Goal: Book appointment/travel/reservation

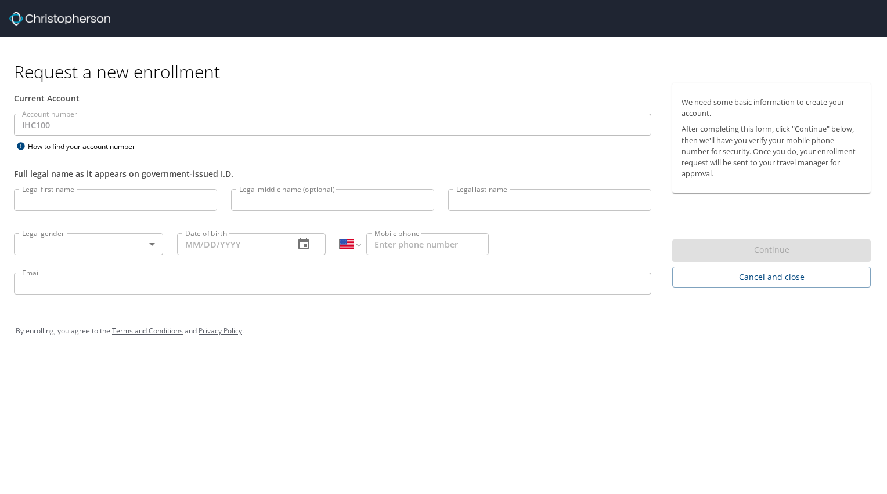
select select "US"
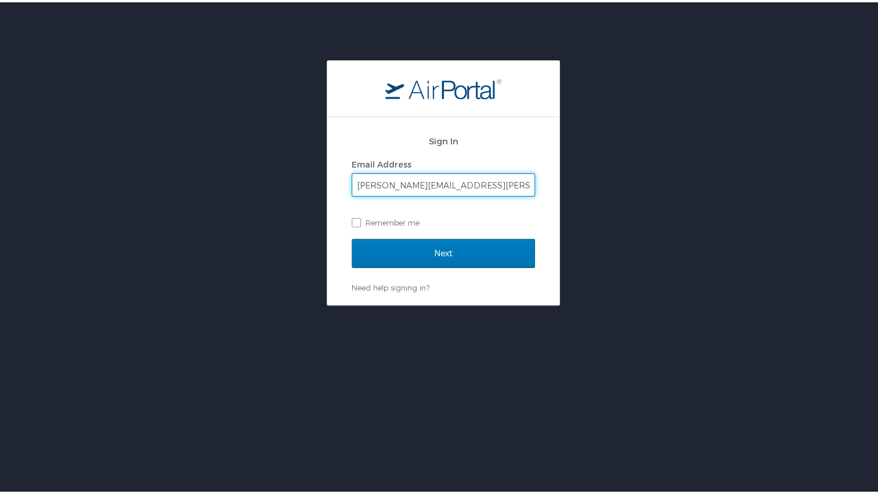
type input "anna.scherer@imail.org"
click at [352, 237] on input "Next" at bounding box center [443, 251] width 183 height 29
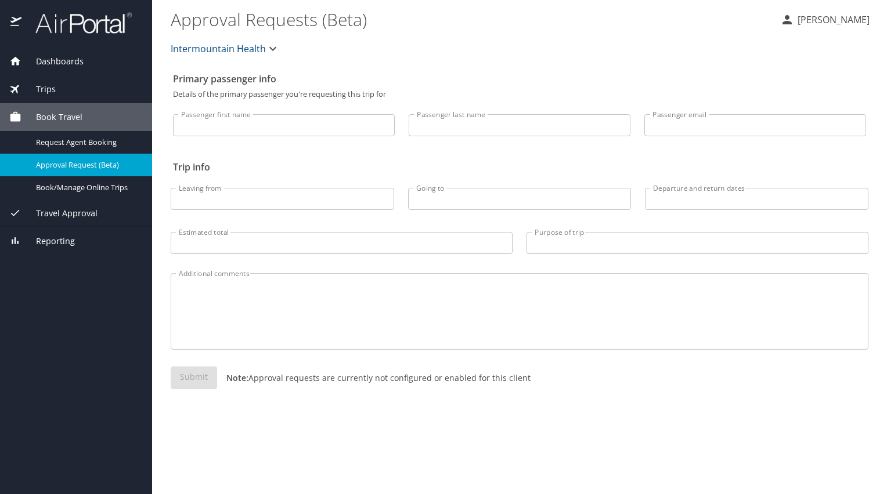
click at [232, 114] on input "Passenger first name" at bounding box center [284, 125] width 222 height 22
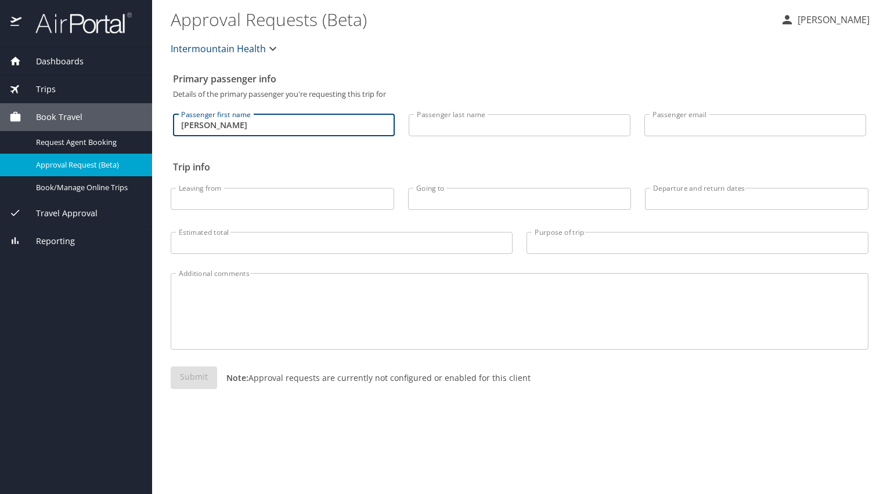
type input "Anna"
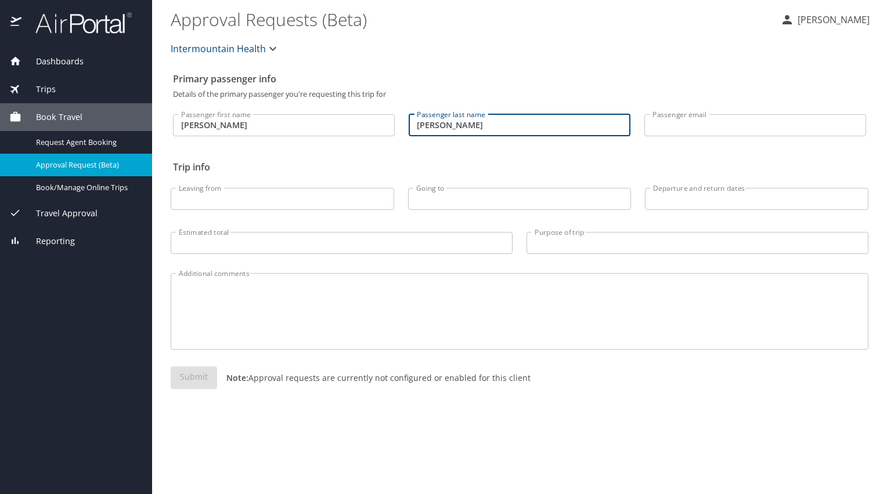
type input "Scherer"
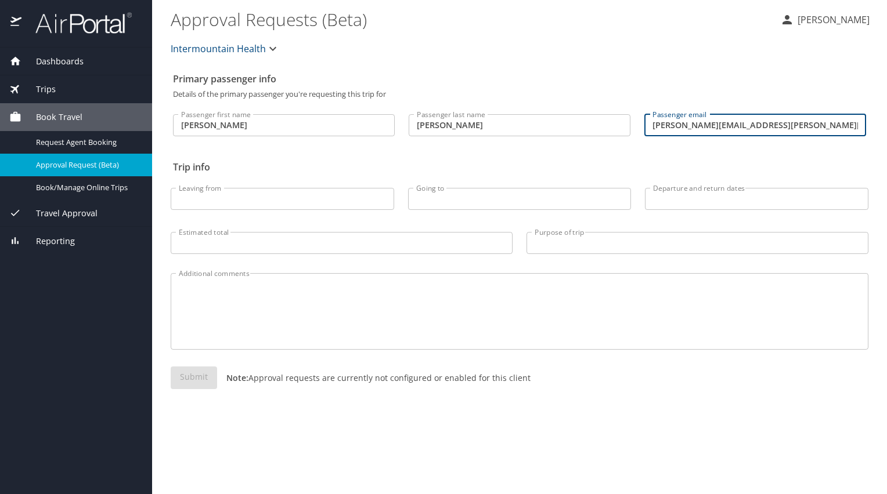
type input "anna.scherer@imail.org"
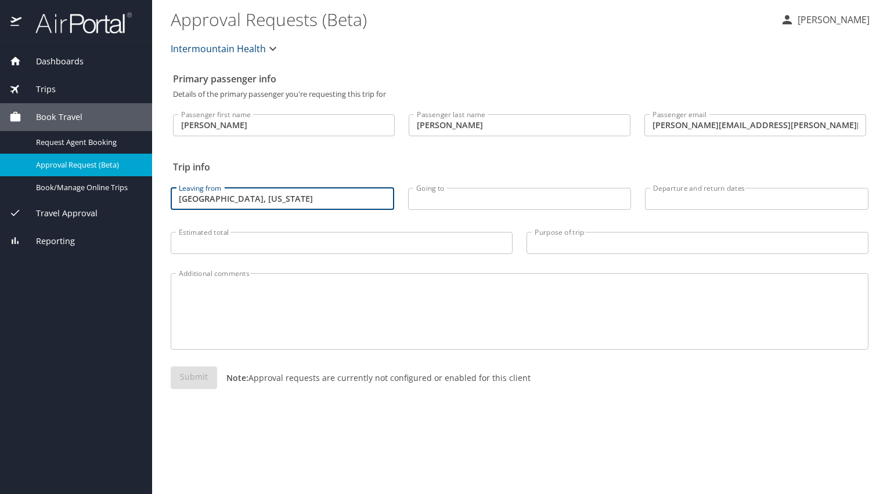
type input "Salt Lake City, Utah"
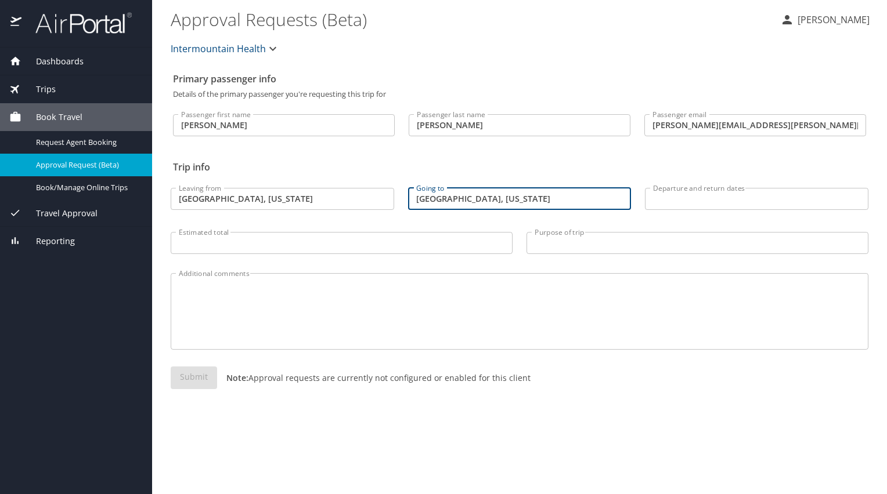
type input "Atlanta, Georgia"
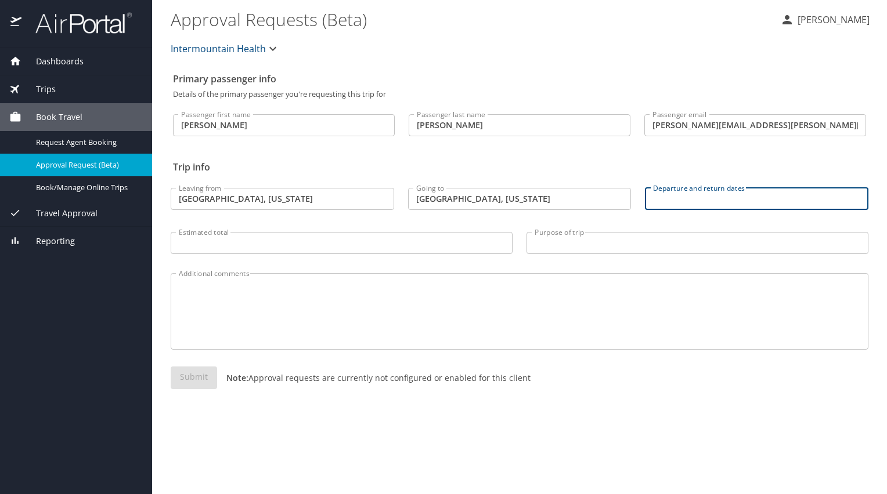
click at [655, 197] on input "Departure and return dates" at bounding box center [756, 199] width 223 height 22
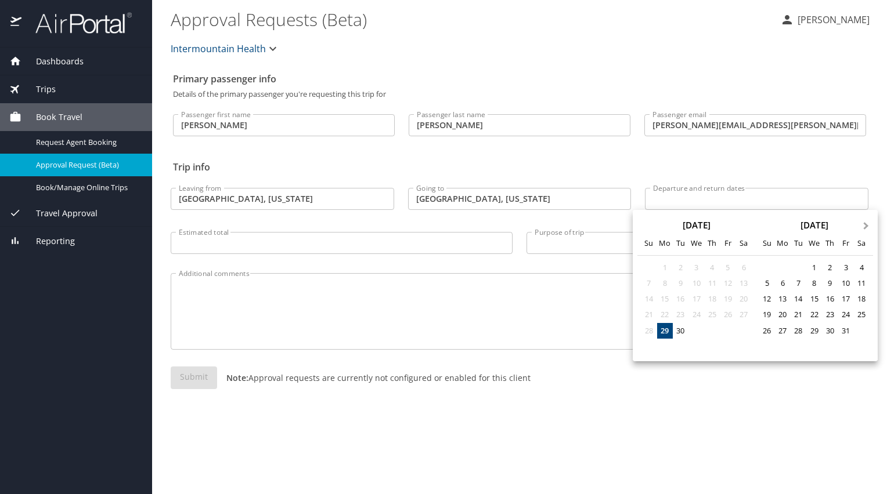
click at [871, 226] on button "Next Month" at bounding box center [867, 220] width 19 height 19
click at [828, 272] on div "4" at bounding box center [830, 268] width 16 height 16
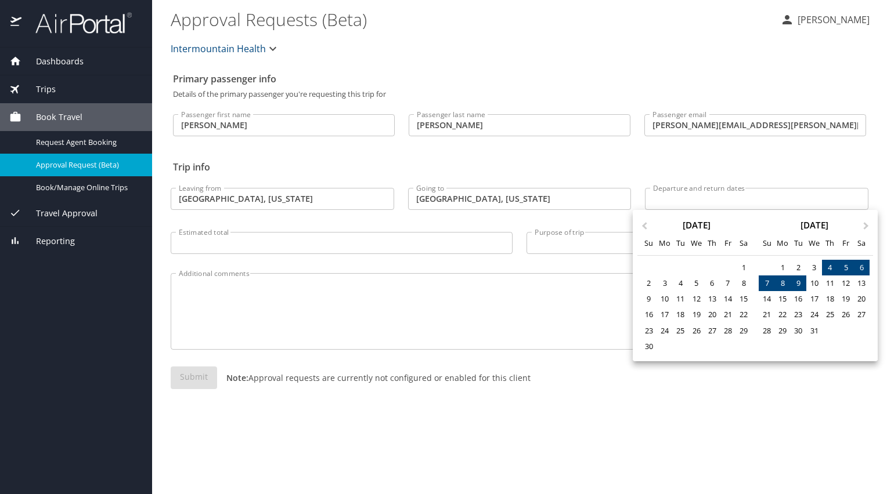
click at [801, 285] on div "9" at bounding box center [798, 284] width 16 height 16
type input "12/04/2025 🠦 12/09/2025"
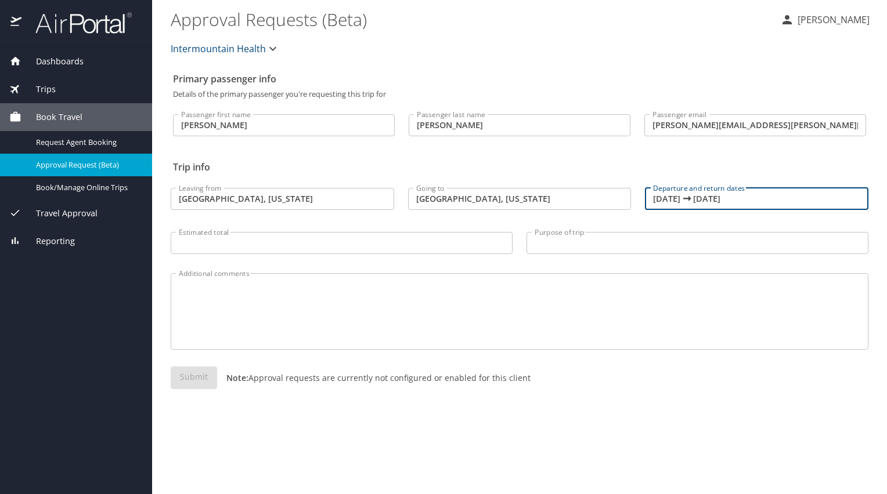
click at [575, 250] on input "Purpose of trip" at bounding box center [697, 243] width 342 height 22
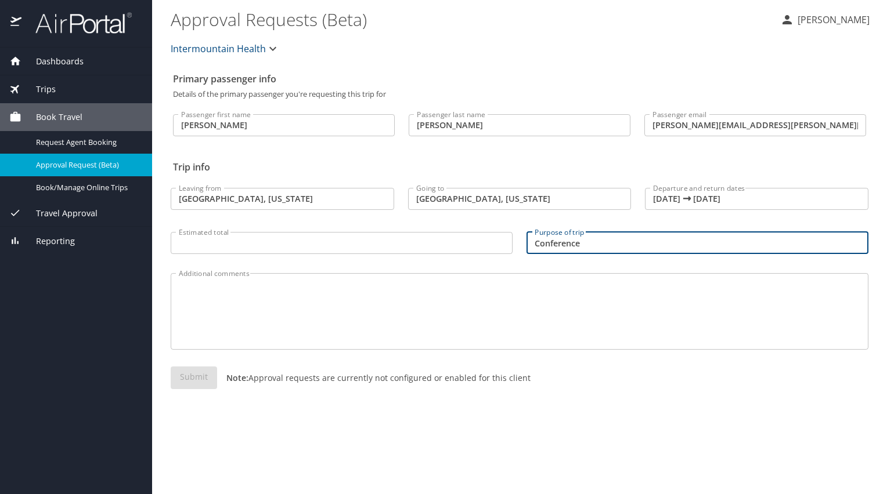
type input "Conference"
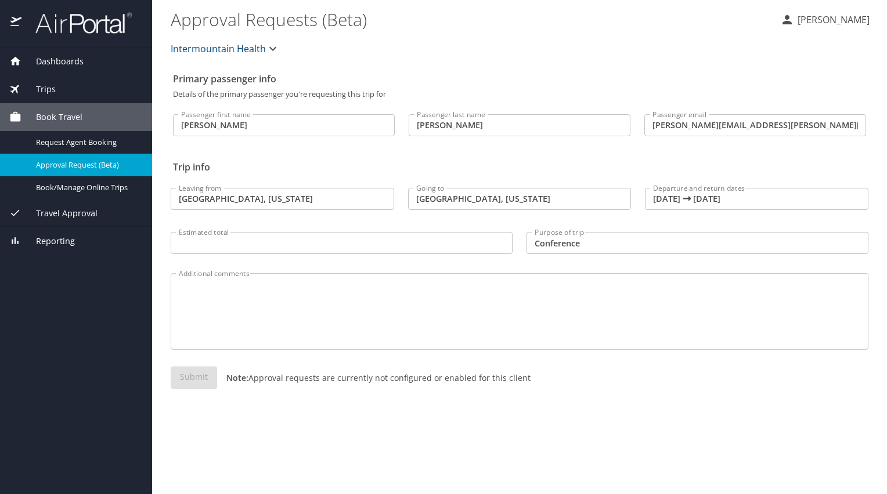
click at [438, 262] on div "Additional comments Additional comments" at bounding box center [520, 308] width 712 height 103
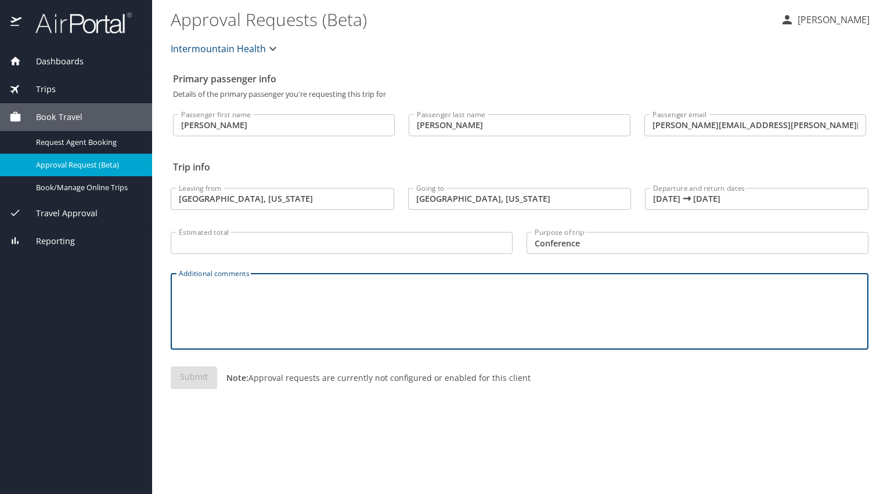
click at [429, 309] on textarea "Additional comments" at bounding box center [519, 311] width 681 height 55
click at [65, 49] on div "Dashboards" at bounding box center [76, 62] width 152 height 28
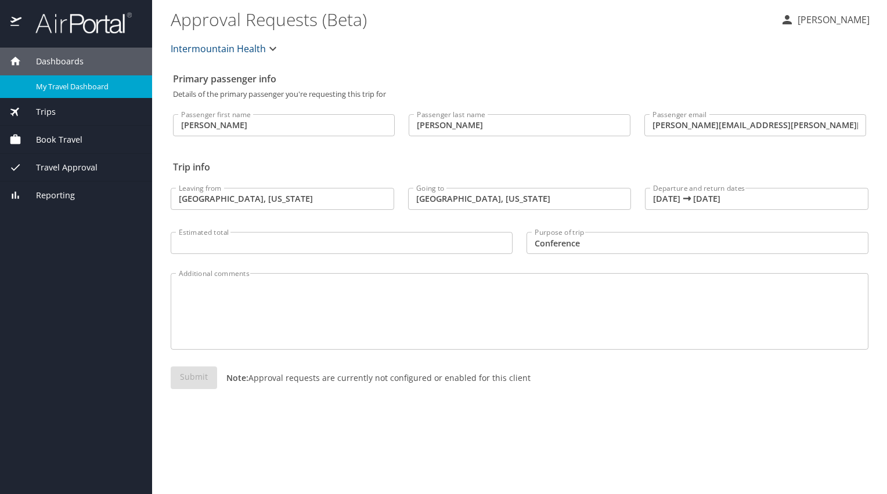
click at [70, 78] on link "My Travel Dashboard" at bounding box center [76, 86] width 152 height 23
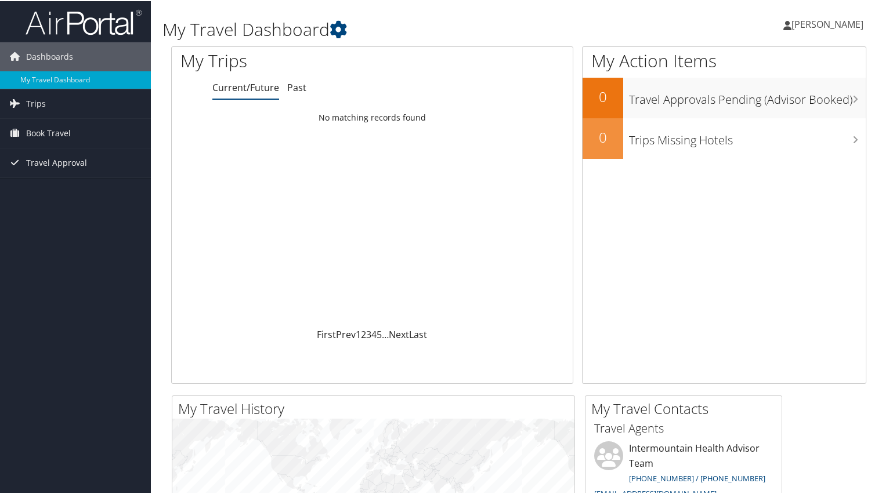
click at [829, 26] on span "[PERSON_NAME]" at bounding box center [828, 23] width 72 height 13
click at [773, 111] on link "View Travel Profile" at bounding box center [796, 103] width 129 height 20
click at [832, 16] on link "[PERSON_NAME]" at bounding box center [830, 23] width 92 height 35
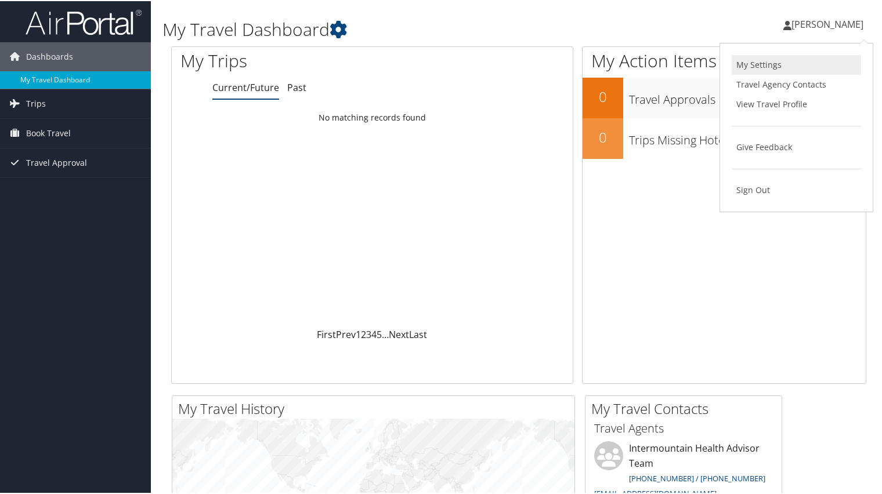
click at [764, 64] on link "My Settings" at bounding box center [796, 64] width 129 height 20
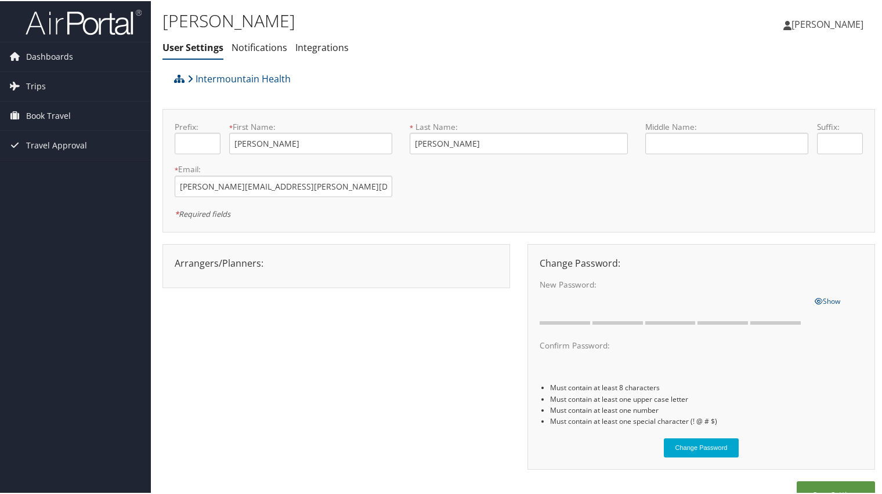
click at [833, 23] on span "[PERSON_NAME]" at bounding box center [828, 23] width 72 height 13
click at [789, 102] on link "View Travel Profile" at bounding box center [796, 103] width 129 height 20
click at [45, 52] on span "Dashboards" at bounding box center [49, 55] width 47 height 29
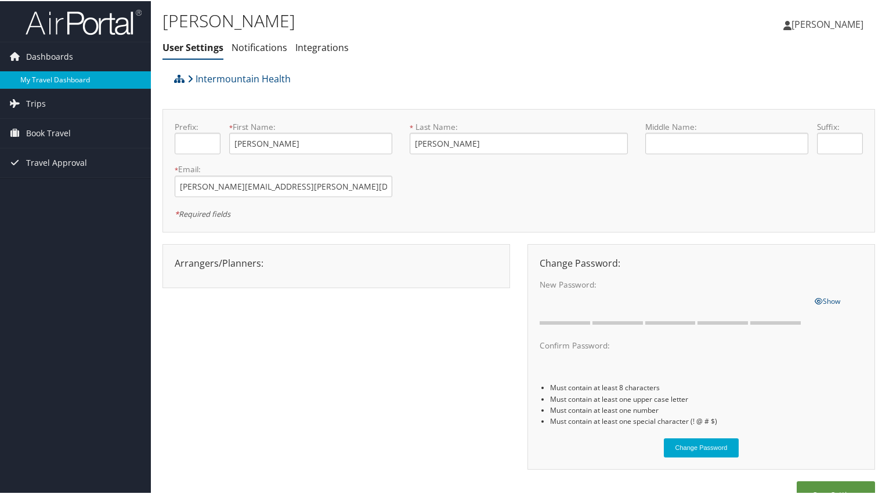
click at [51, 80] on link "My Travel Dashboard" at bounding box center [75, 78] width 151 height 17
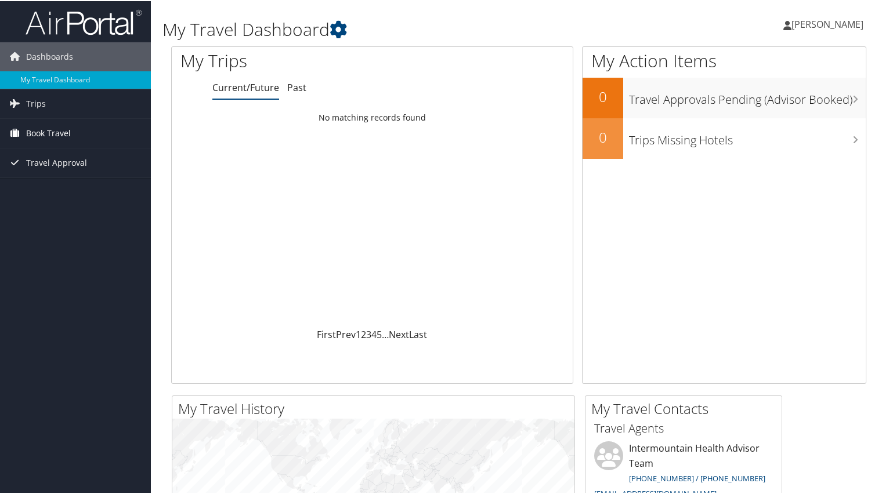
click at [61, 138] on span "Book Travel" at bounding box center [48, 132] width 45 height 29
click at [55, 135] on span "Book Travel" at bounding box center [48, 132] width 45 height 29
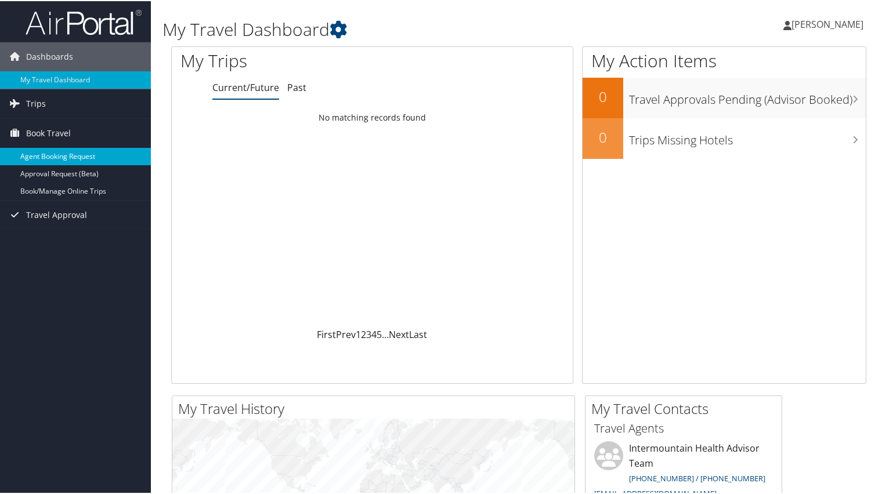
click at [73, 159] on link "Agent Booking Request" at bounding box center [75, 155] width 151 height 17
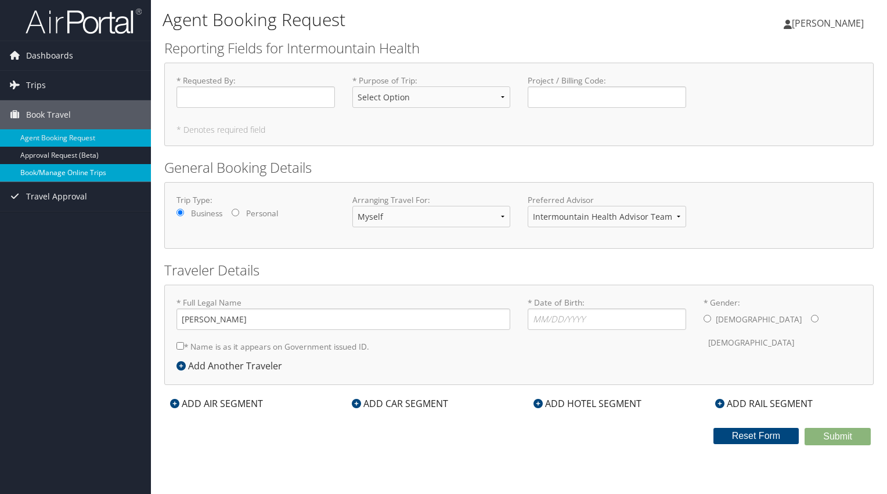
click at [63, 175] on link "Book/Manage Online Trips" at bounding box center [75, 172] width 151 height 17
